Goal: Check status: Check status

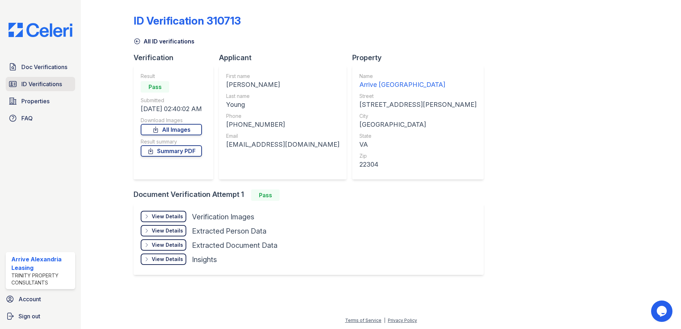
click at [58, 88] on span "ID Verifications" at bounding box center [41, 84] width 41 height 9
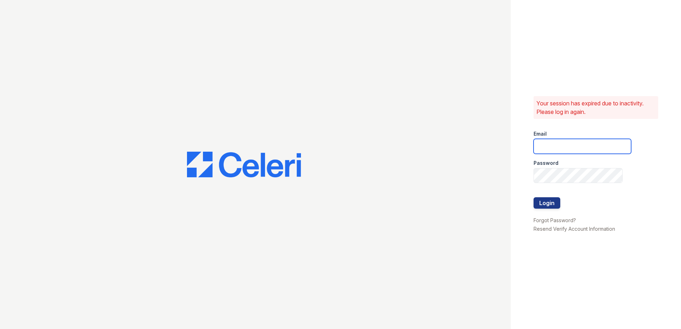
type input "arrivealexandria@trinity-pm.com"
click at [554, 203] on button "Login" at bounding box center [547, 202] width 27 height 11
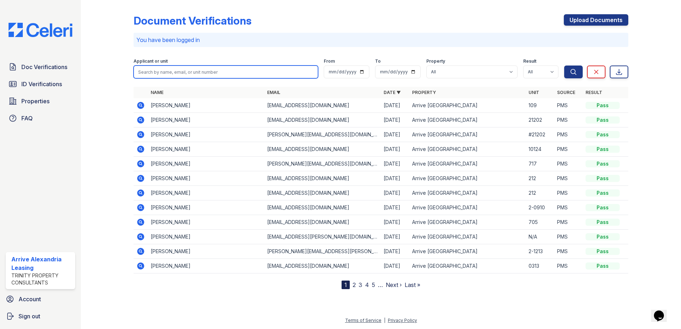
click at [173, 74] on input "search" at bounding box center [226, 72] width 185 height 13
type input "emeh"
click at [564, 66] on button "Search" at bounding box center [573, 72] width 19 height 13
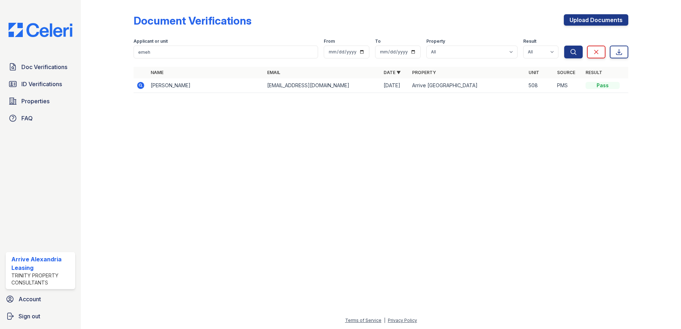
click at [141, 87] on icon at bounding box center [140, 85] width 7 height 7
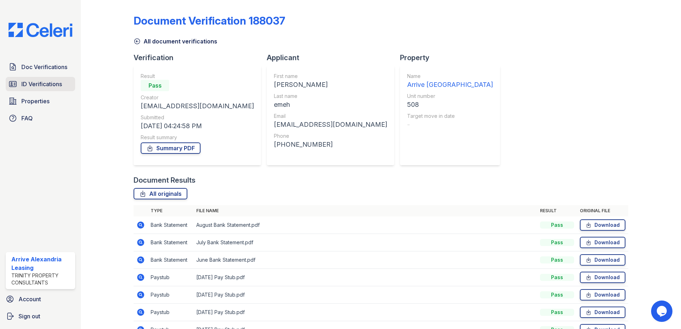
click at [36, 80] on span "ID Verifications" at bounding box center [41, 84] width 41 height 9
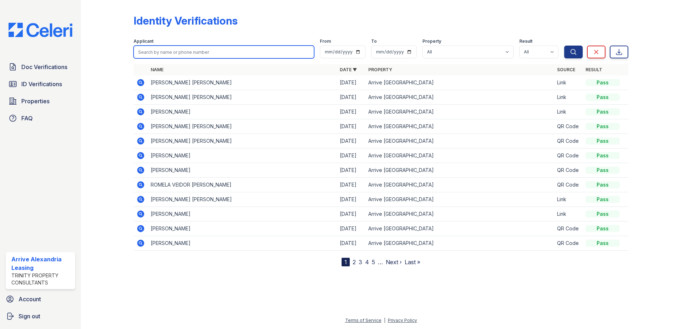
drag, startPoint x: 238, startPoint y: 52, endPoint x: 233, endPoint y: 57, distance: 7.1
click at [233, 57] on input "search" at bounding box center [224, 52] width 181 height 13
type input "emeh"
click at [564, 46] on button "Search" at bounding box center [573, 52] width 19 height 13
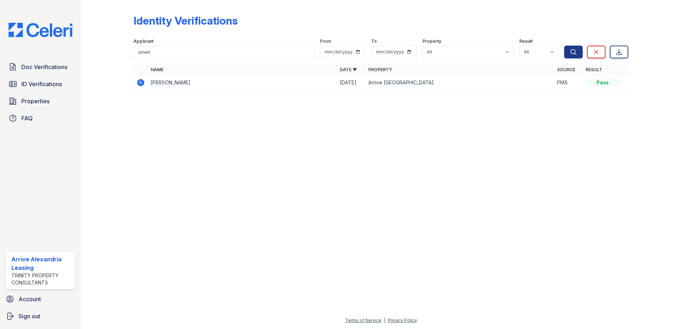
click at [136, 84] on td at bounding box center [141, 83] width 14 height 15
click at [140, 84] on icon at bounding box center [140, 82] width 7 height 7
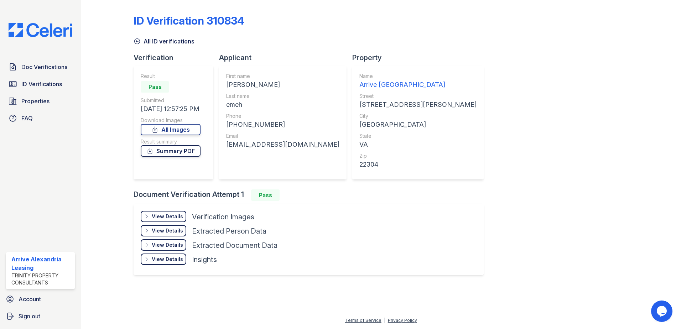
click at [171, 155] on link "Summary PDF" at bounding box center [171, 150] width 60 height 11
click at [184, 131] on link "All Images" at bounding box center [171, 129] width 60 height 11
click at [41, 80] on span "ID Verifications" at bounding box center [41, 84] width 41 height 9
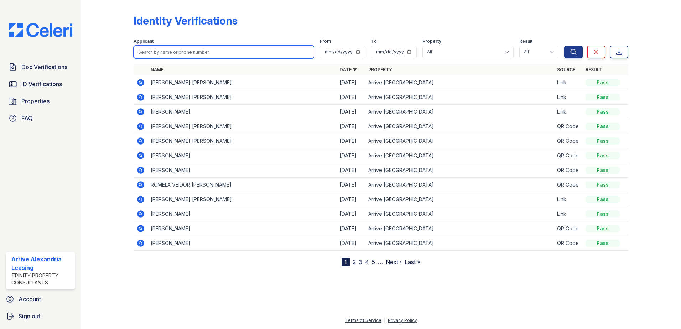
click at [176, 48] on input "search" at bounding box center [224, 52] width 181 height 13
type input "ariaher"
click at [564, 46] on button "Search" at bounding box center [573, 52] width 19 height 13
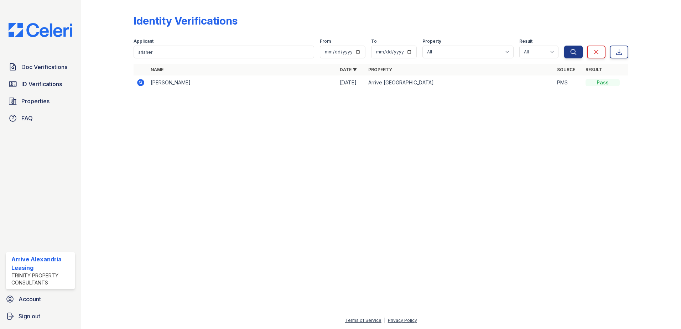
click at [139, 83] on icon at bounding box center [140, 82] width 7 height 7
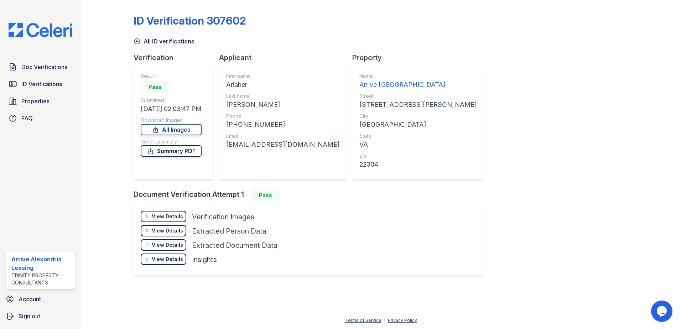
click at [154, 154] on icon at bounding box center [150, 150] width 7 height 7
click at [46, 81] on span "ID Verifications" at bounding box center [41, 84] width 41 height 9
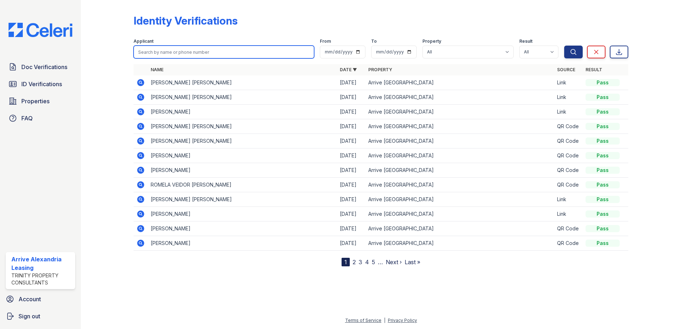
click at [213, 48] on input "search" at bounding box center [224, 52] width 181 height 13
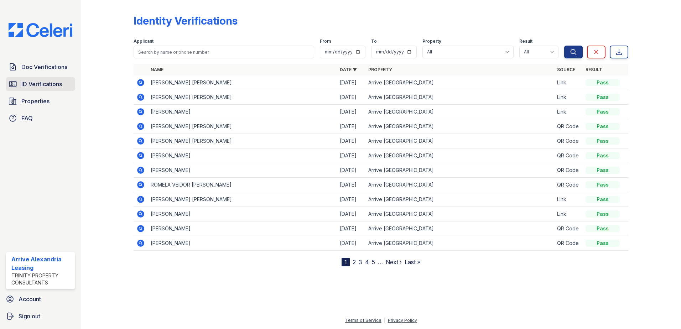
click at [32, 83] on span "ID Verifications" at bounding box center [41, 84] width 41 height 9
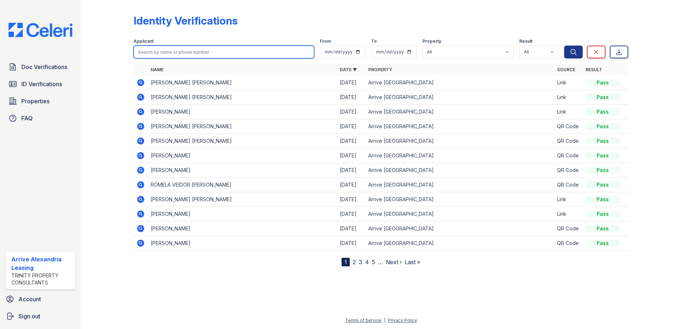
click at [182, 55] on input "search" at bounding box center [224, 52] width 181 height 13
type input "daelyn"
click at [564, 46] on button "Search" at bounding box center [573, 52] width 19 height 13
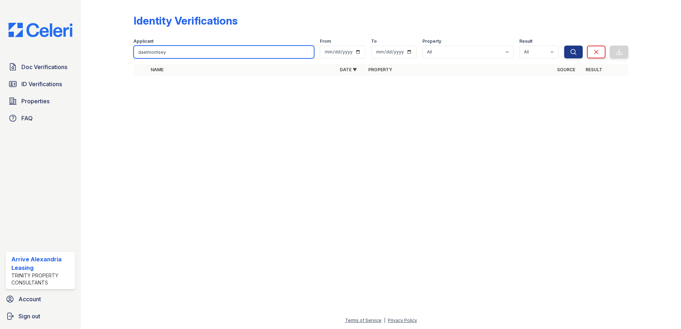
type input "daelmorrisey"
click at [564, 46] on button "Search" at bounding box center [573, 52] width 19 height 13
click at [181, 56] on input "daelmorrisey" at bounding box center [224, 52] width 181 height 13
drag, startPoint x: 181, startPoint y: 56, endPoint x: 130, endPoint y: 39, distance: 53.1
click at [130, 39] on div "Identity Verifications Filter Applicant daelmorrisey From To Property All Arriv…" at bounding box center [380, 47] width 577 height 94
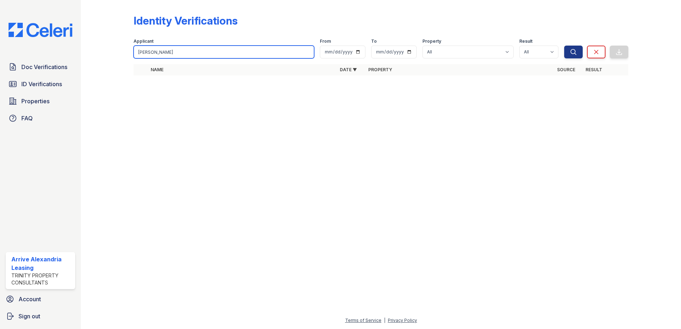
type input "morrisey"
click at [564, 46] on button "Search" at bounding box center [573, 52] width 19 height 13
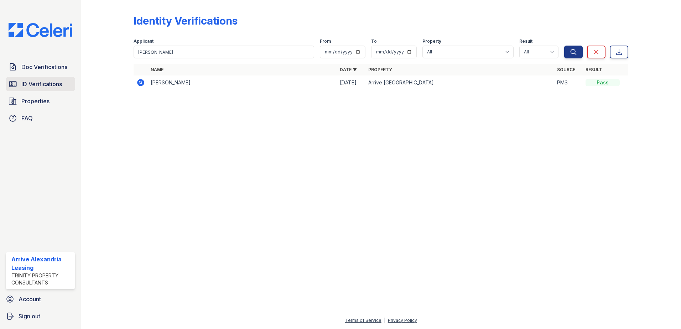
click at [51, 87] on span "ID Verifications" at bounding box center [41, 84] width 41 height 9
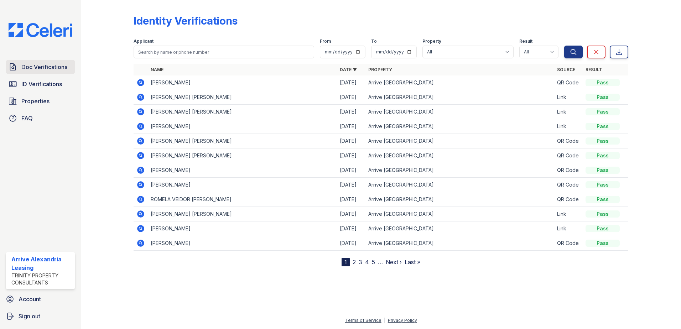
click at [46, 69] on span "Doc Verifications" at bounding box center [44, 67] width 46 height 9
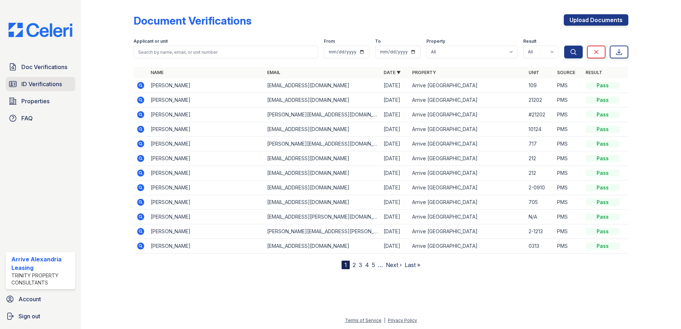
click at [48, 83] on span "ID Verifications" at bounding box center [41, 84] width 41 height 9
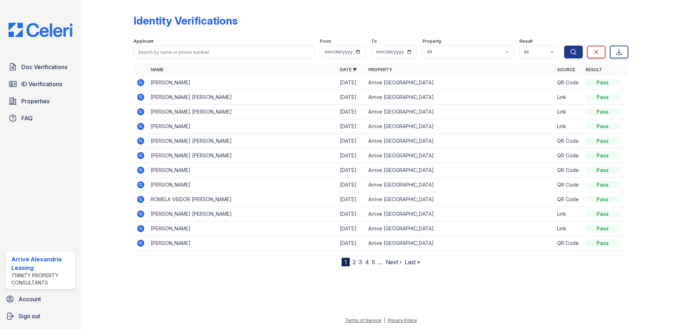
click at [144, 85] on icon at bounding box center [140, 82] width 9 height 9
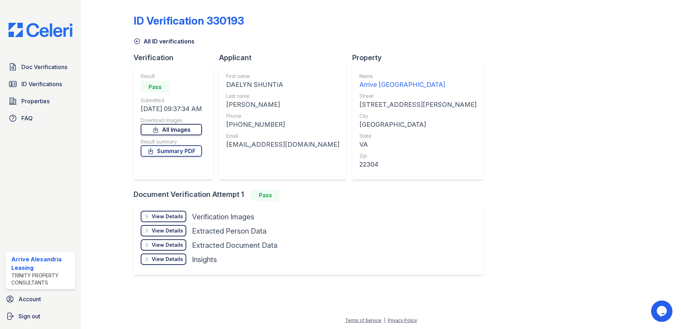
click at [171, 129] on link "All Images" at bounding box center [171, 129] width 61 height 11
click at [194, 154] on link "Summary PDF" at bounding box center [171, 150] width 61 height 11
